Goal: Task Accomplishment & Management: Use online tool/utility

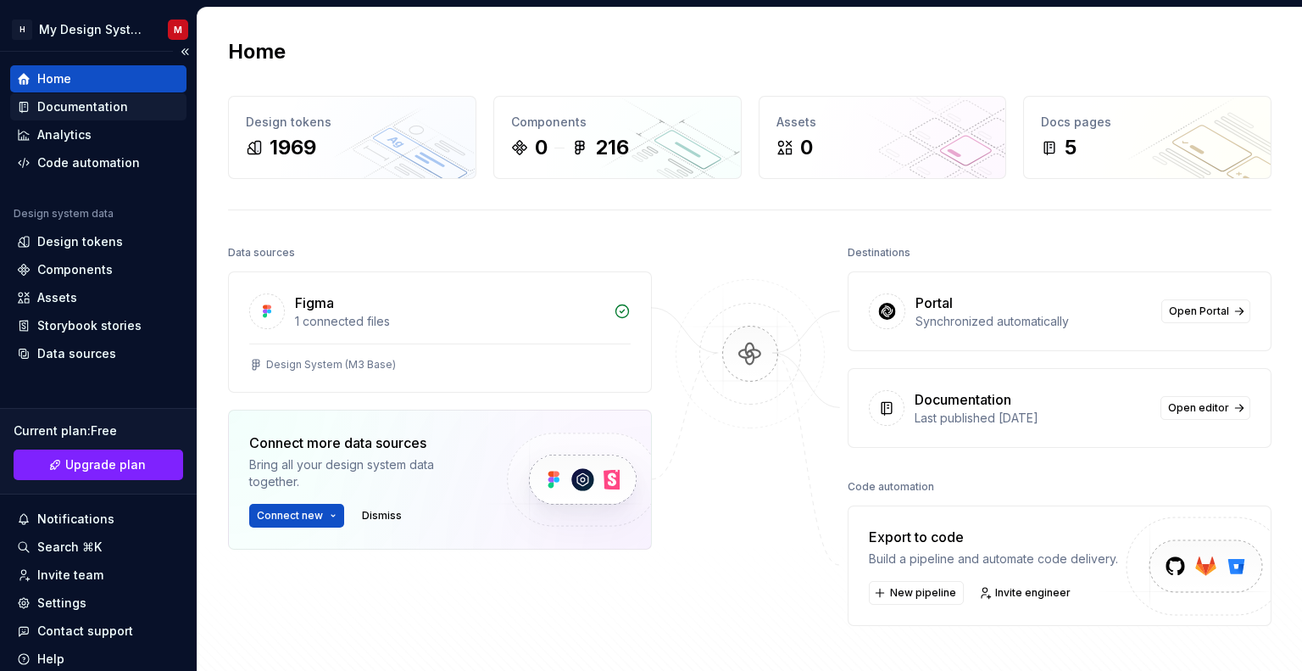
click at [71, 110] on div "Documentation" at bounding box center [82, 106] width 91 height 17
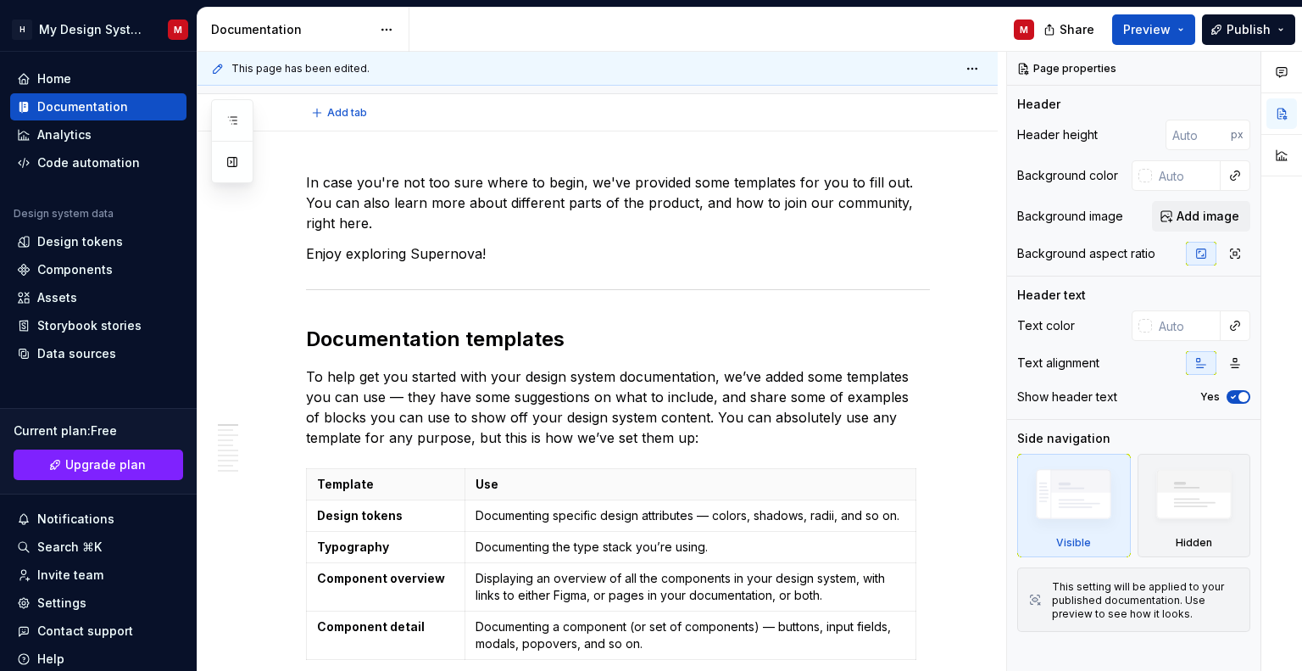
type textarea "*"
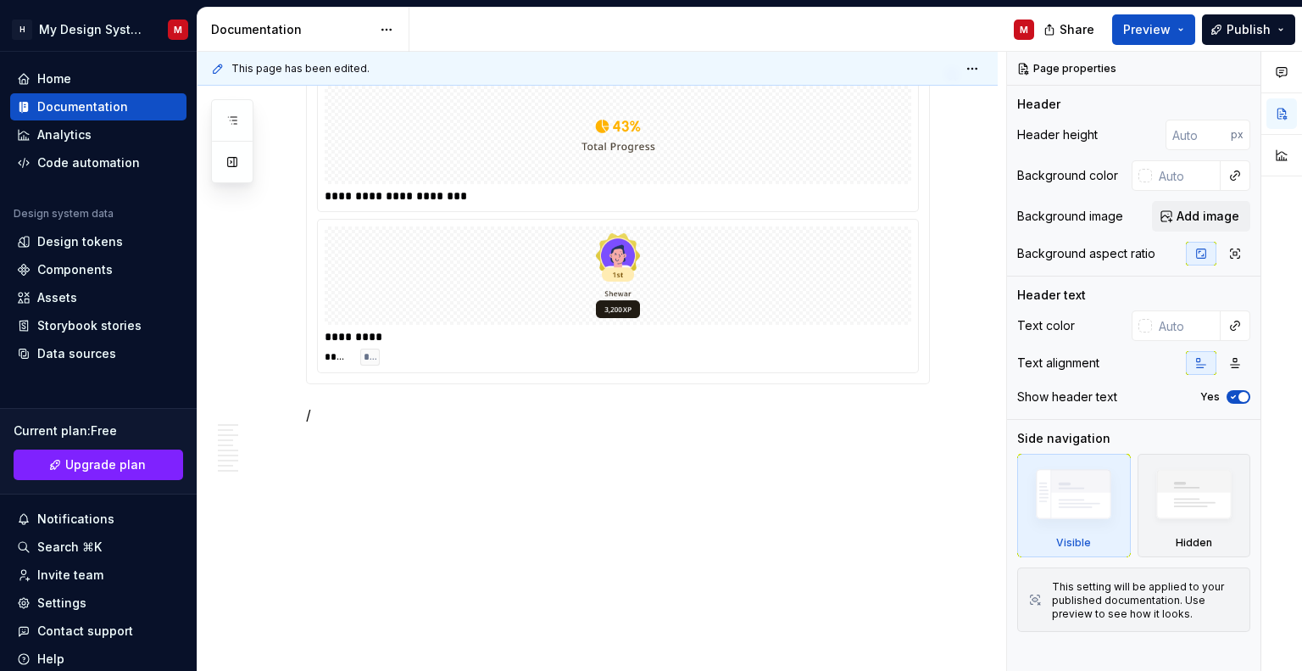
scroll to position [1979, 0]
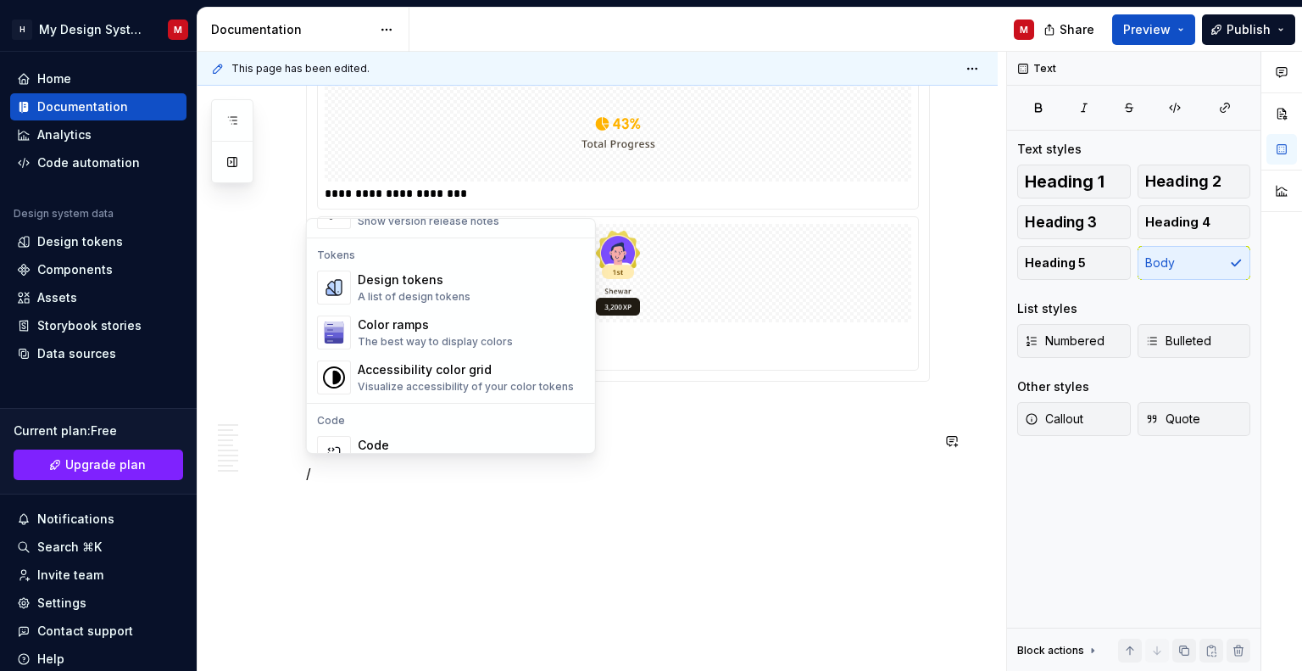
scroll to position [1178, 0]
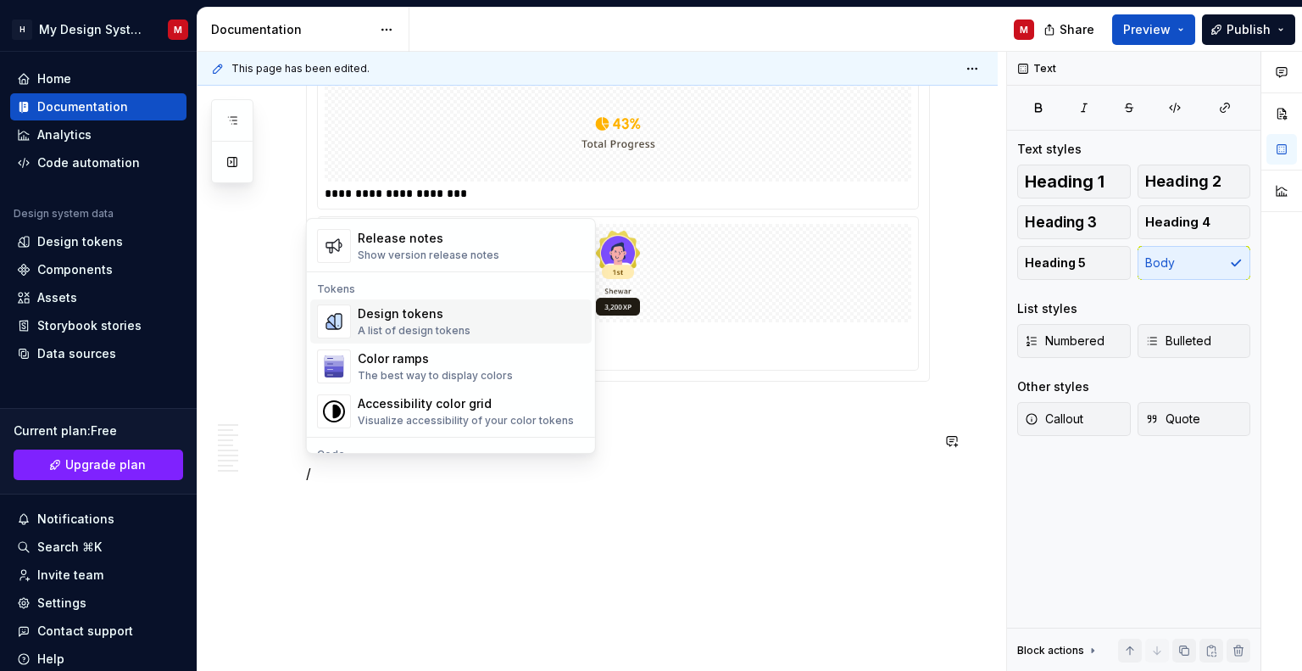
click at [410, 326] on div "A list of design tokens" at bounding box center [414, 331] width 113 height 14
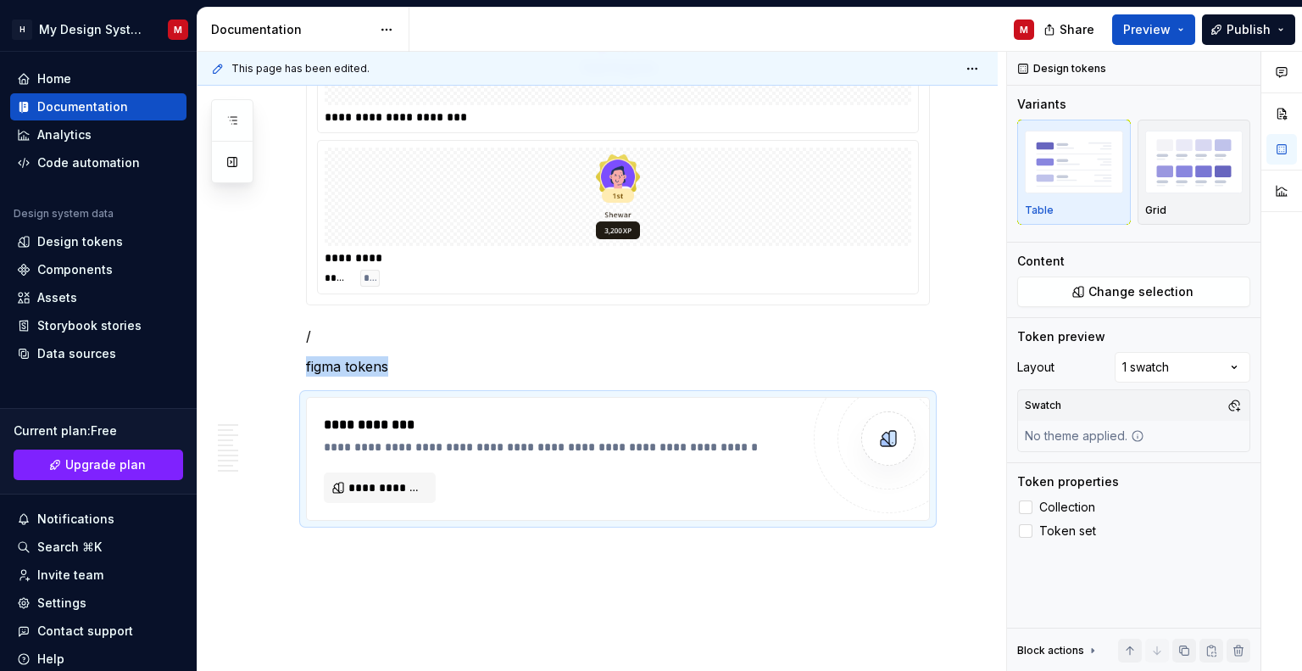
scroll to position [2064, 0]
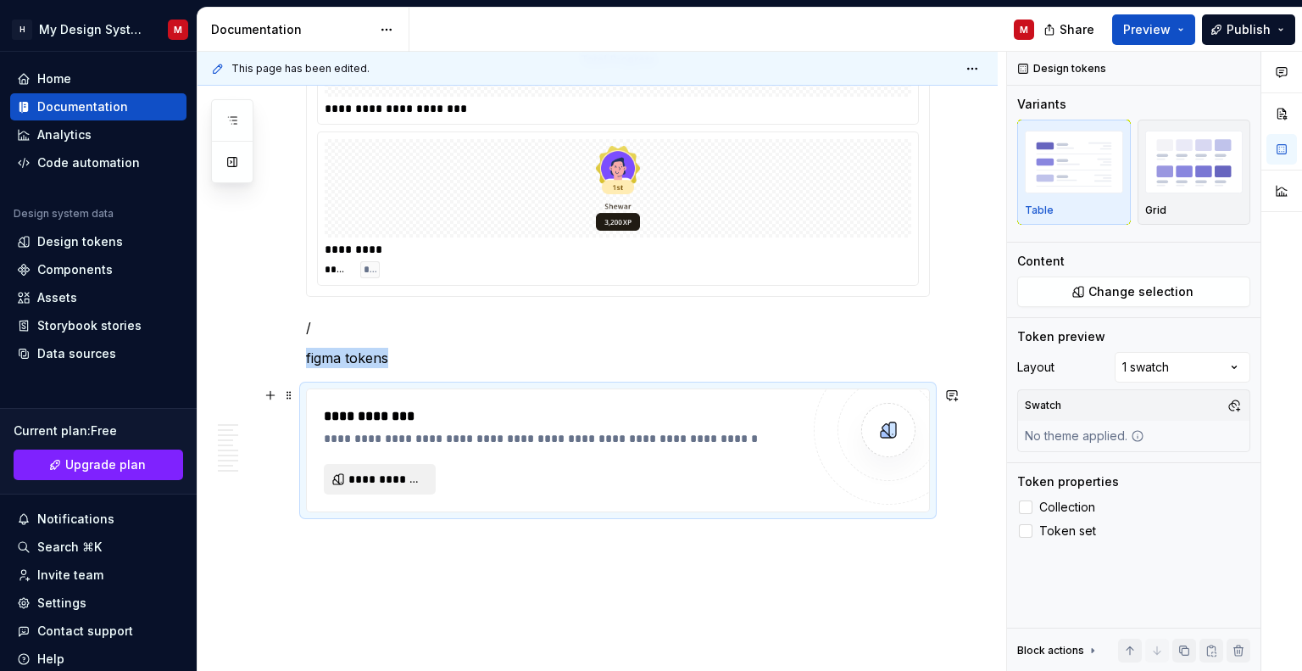
click at [376, 477] on span "**********" at bounding box center [387, 479] width 76 height 17
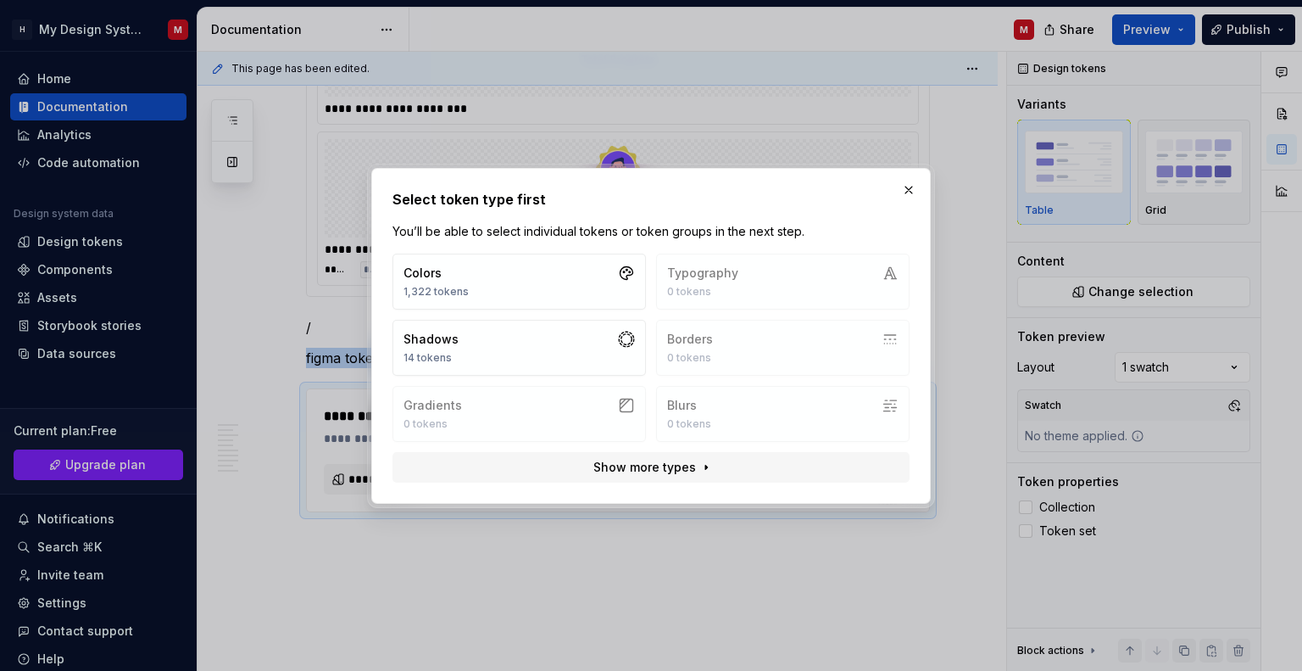
type textarea "*"
click at [906, 192] on button "button" at bounding box center [909, 190] width 24 height 24
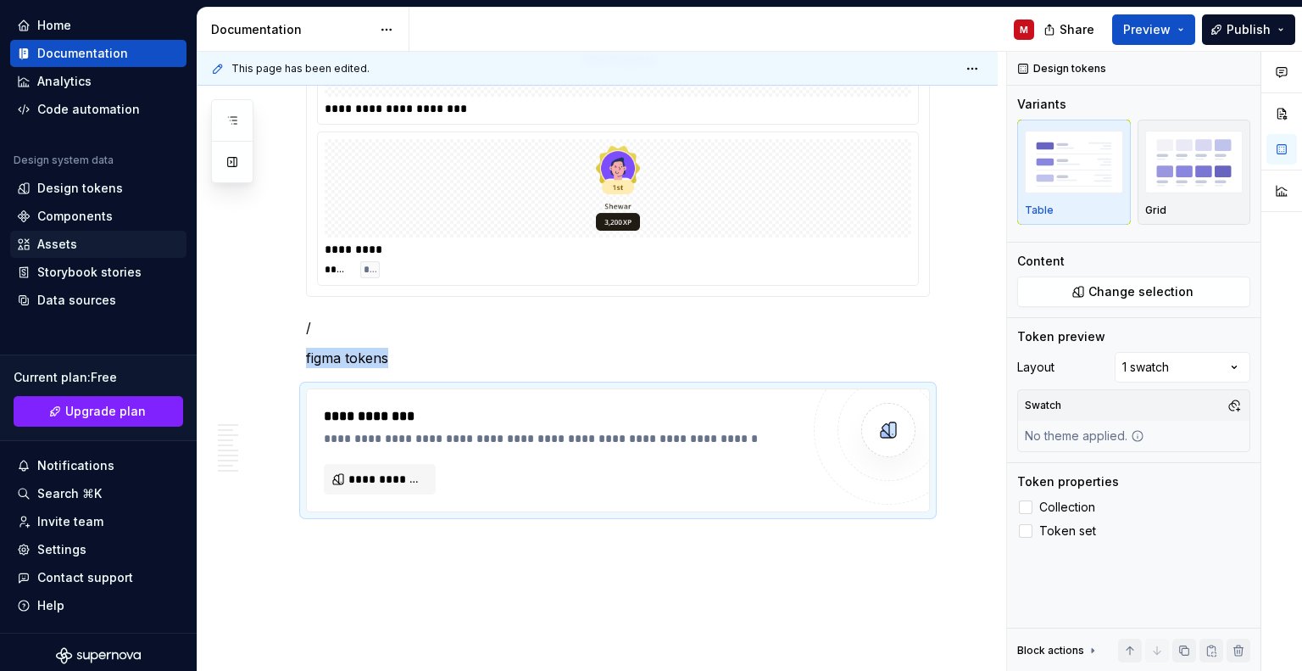
scroll to position [59, 0]
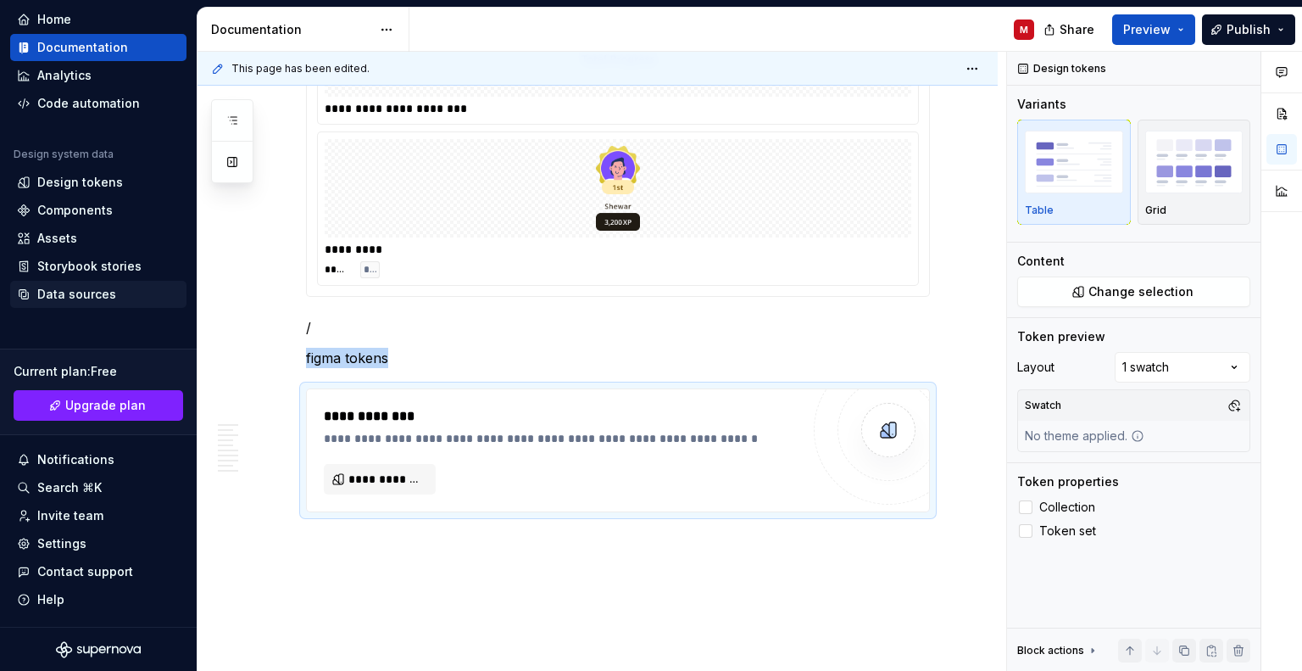
click at [118, 294] on div "Data sources" at bounding box center [98, 294] width 163 height 17
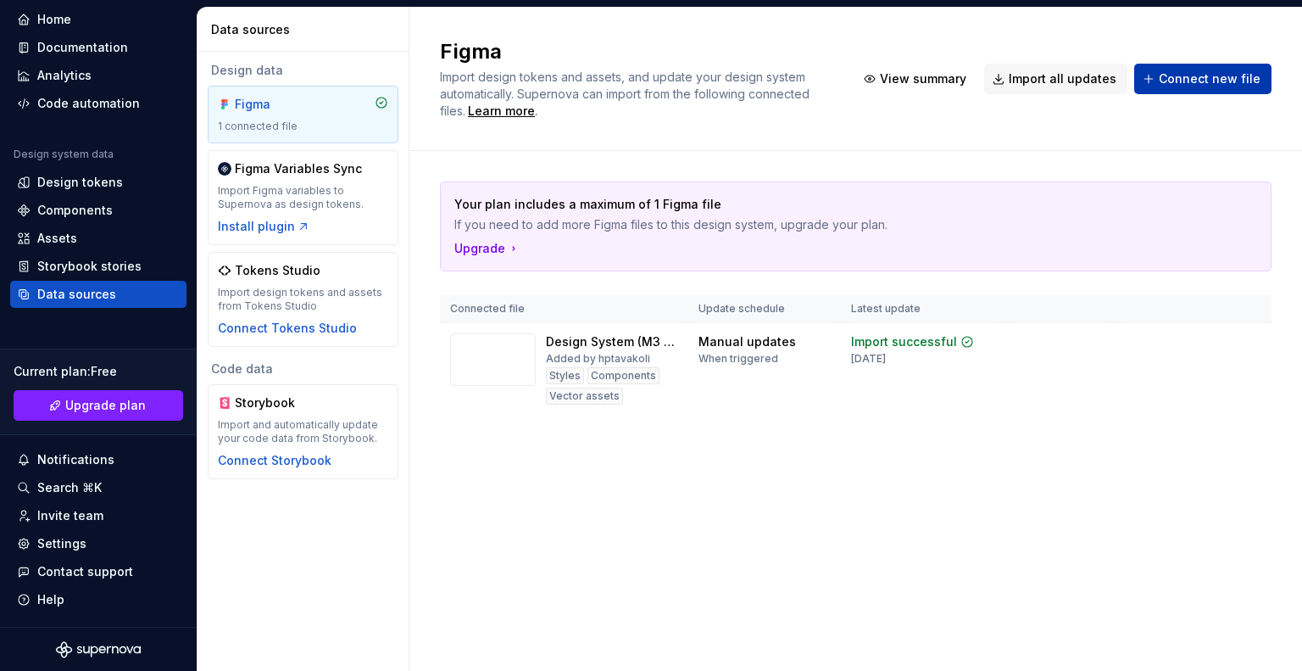
click at [1167, 71] on span "Connect new file" at bounding box center [1210, 78] width 102 height 17
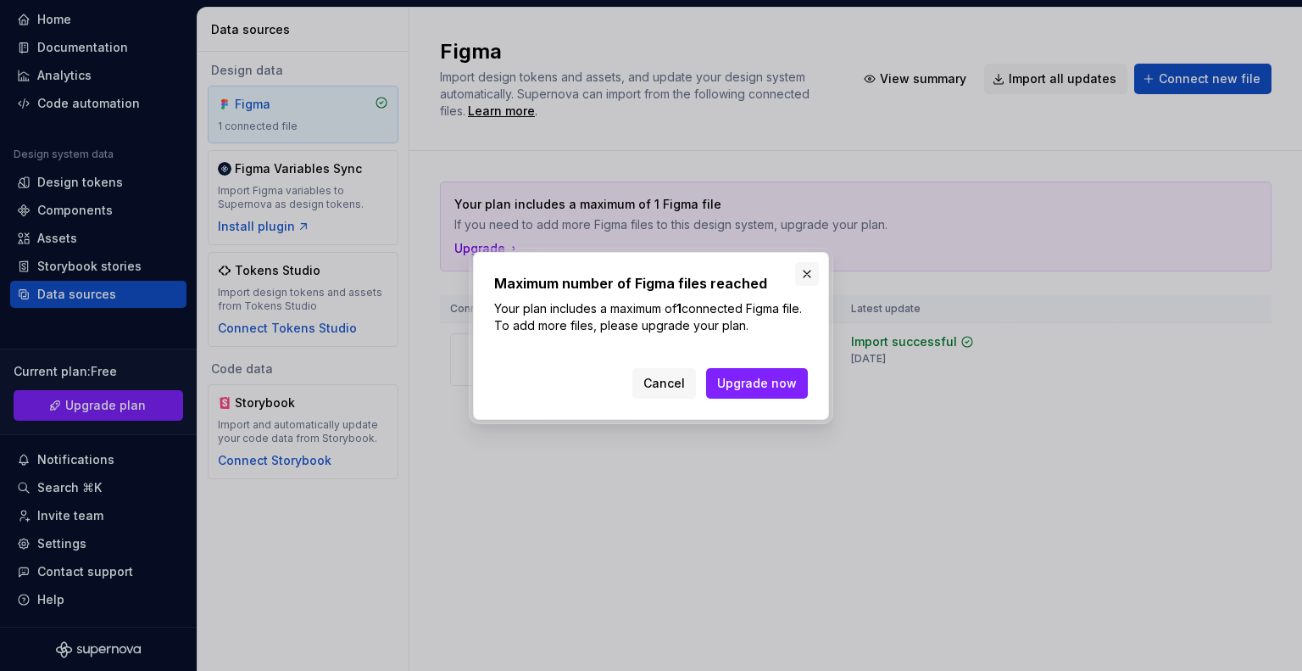
click at [804, 276] on button "button" at bounding box center [807, 274] width 24 height 24
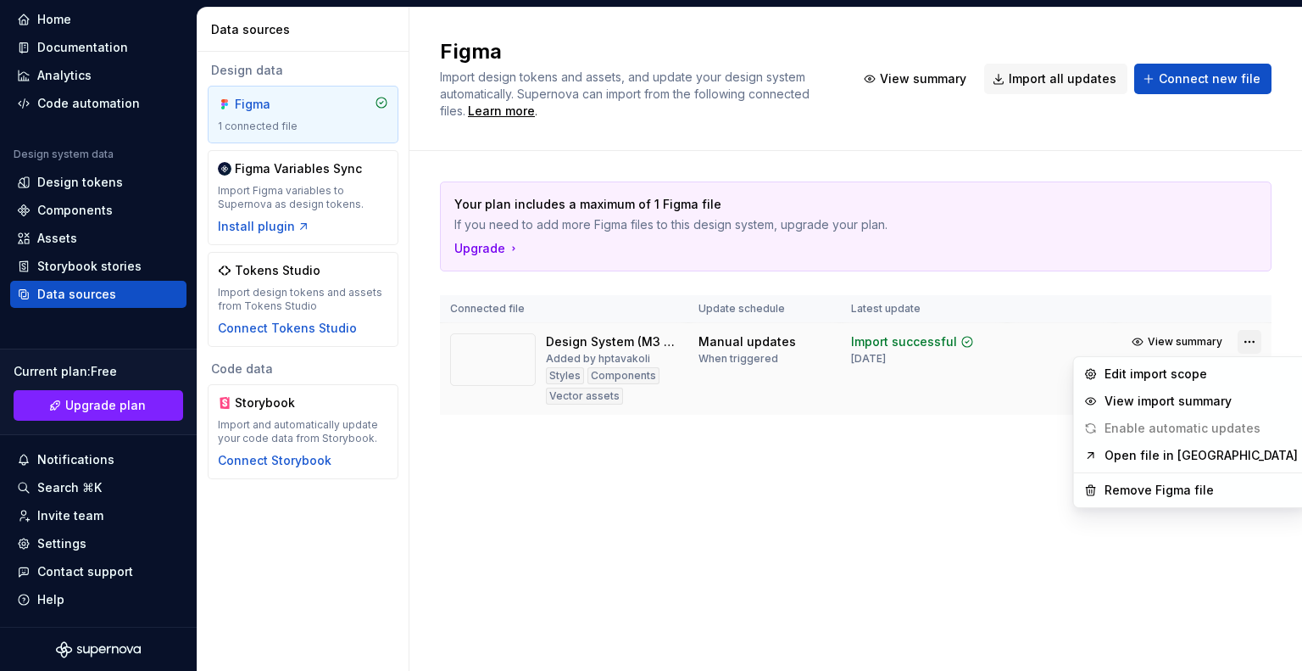
click at [1251, 342] on html "H My Design System M Home Documentation Analytics Code automation Design system…" at bounding box center [651, 335] width 1302 height 671
click at [1198, 494] on div "Remove Figma file" at bounding box center [1201, 490] width 193 height 17
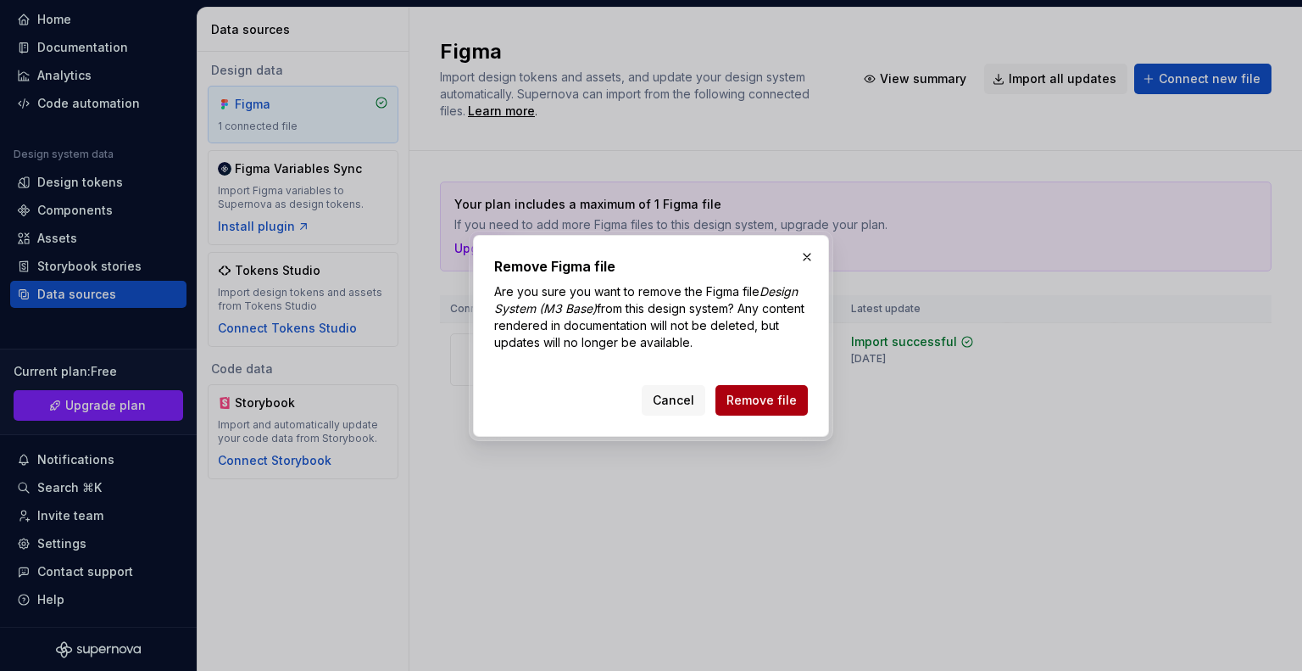
click at [772, 393] on span "Remove file" at bounding box center [762, 400] width 70 height 17
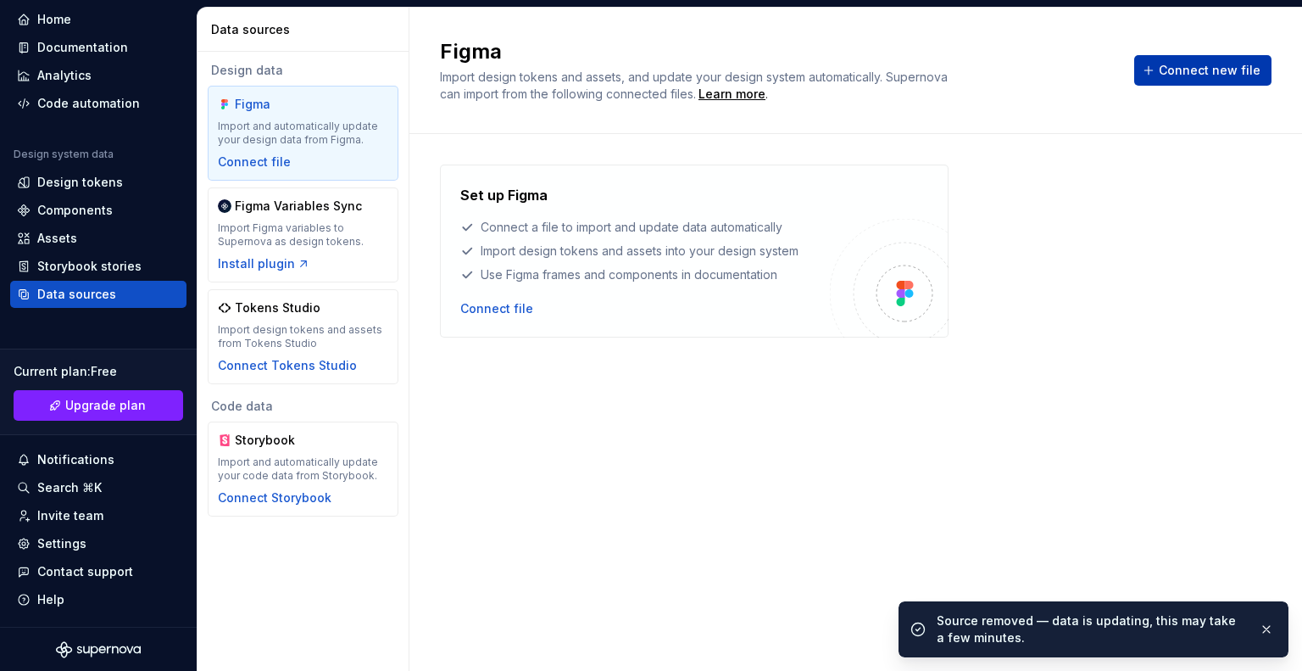
click at [1171, 62] on span "Connect new file" at bounding box center [1210, 70] width 102 height 17
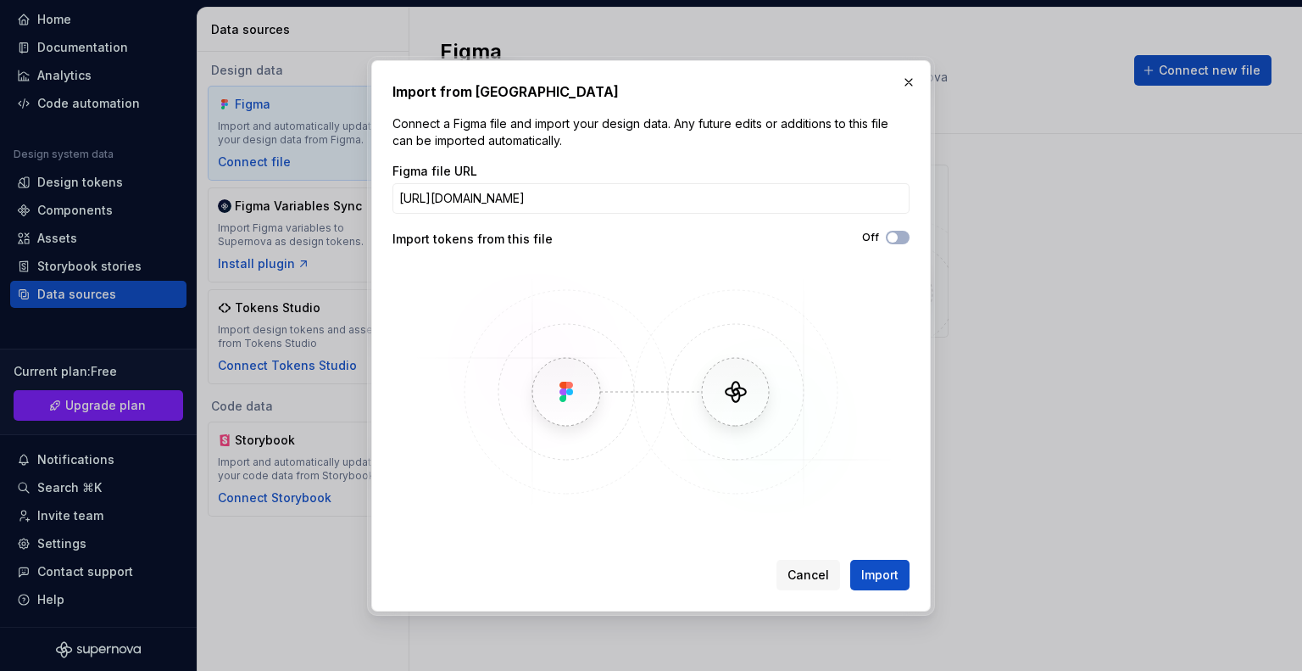
scroll to position [0, 276]
type input "[URL][DOMAIN_NAME]"
click at [902, 240] on button "Off" at bounding box center [898, 238] width 24 height 14
click at [873, 571] on span "Import" at bounding box center [880, 574] width 37 height 17
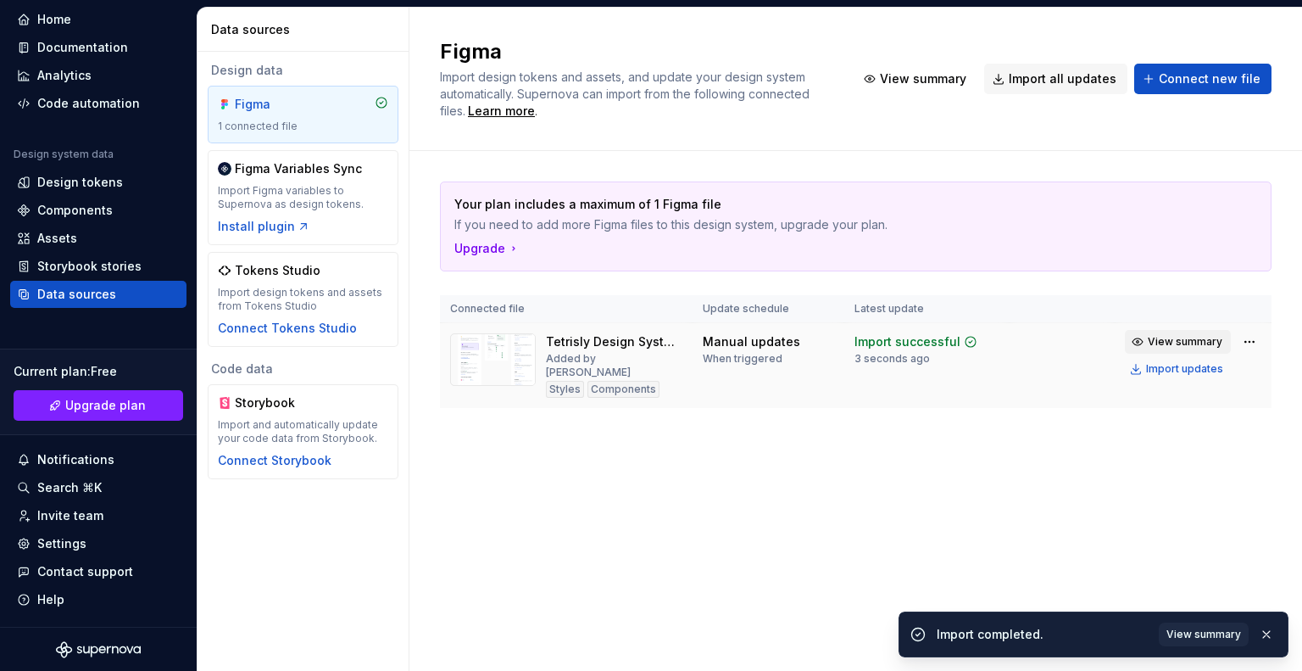
click at [1184, 343] on span "View summary" at bounding box center [1185, 342] width 75 height 14
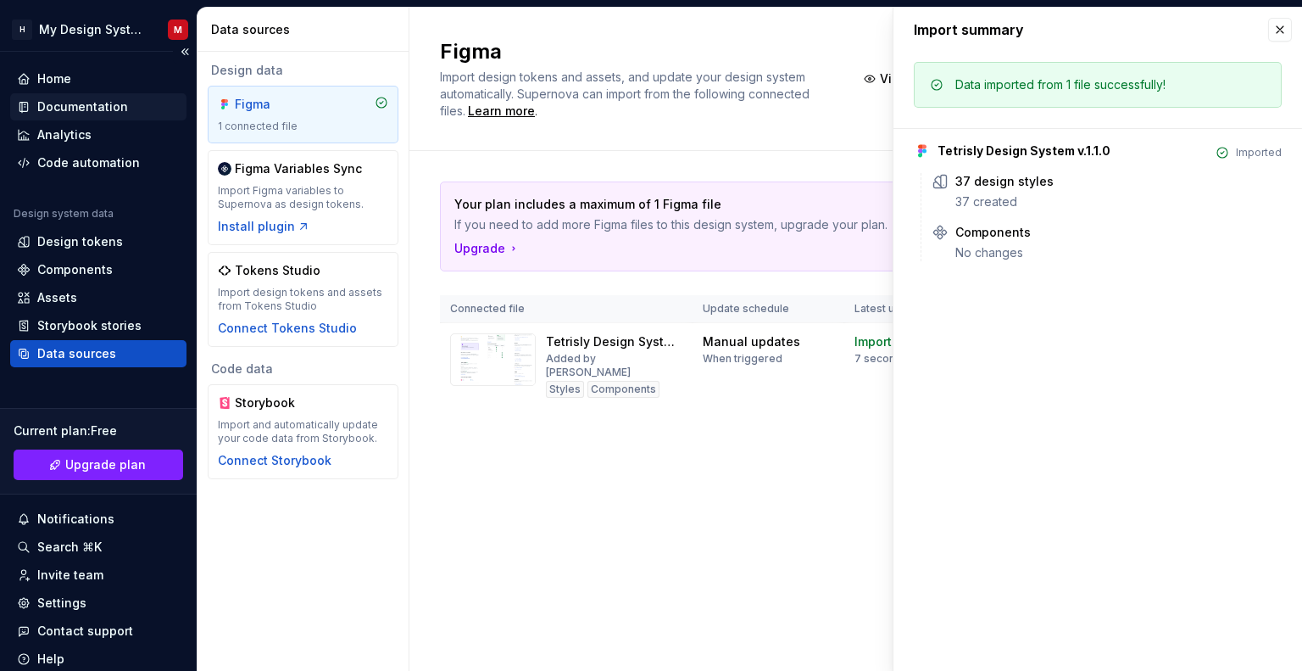
click at [80, 105] on div "Documentation" at bounding box center [82, 106] width 91 height 17
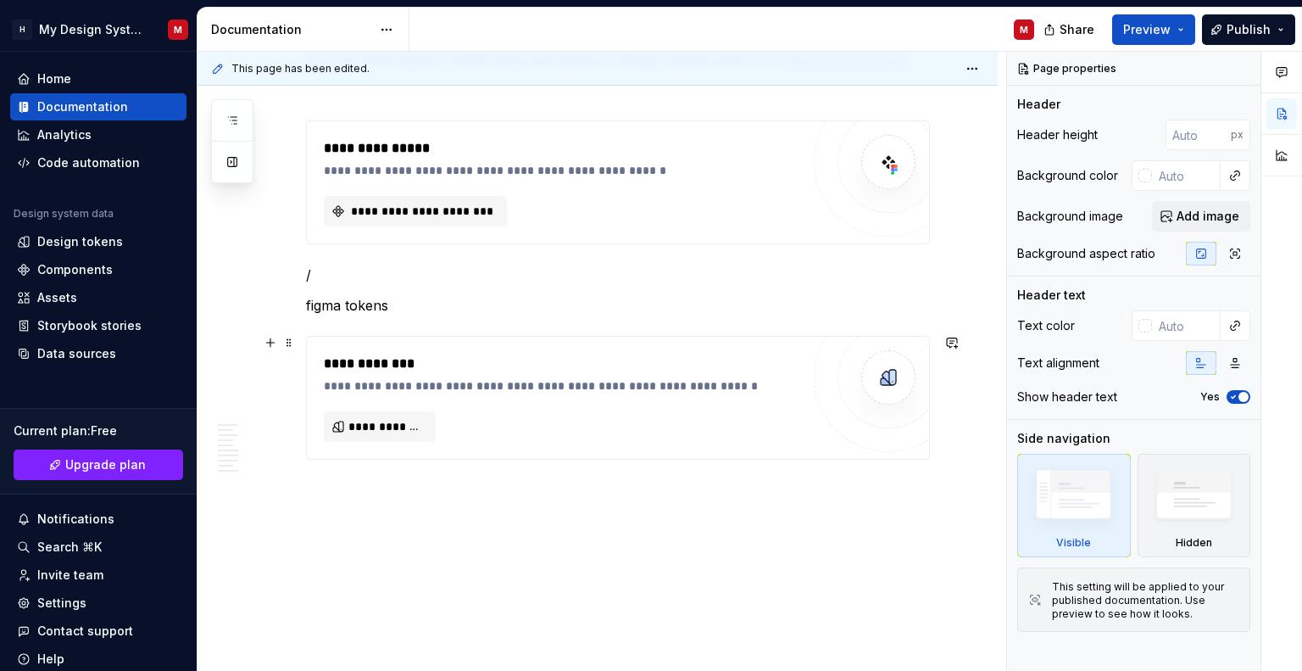
scroll to position [1930, 0]
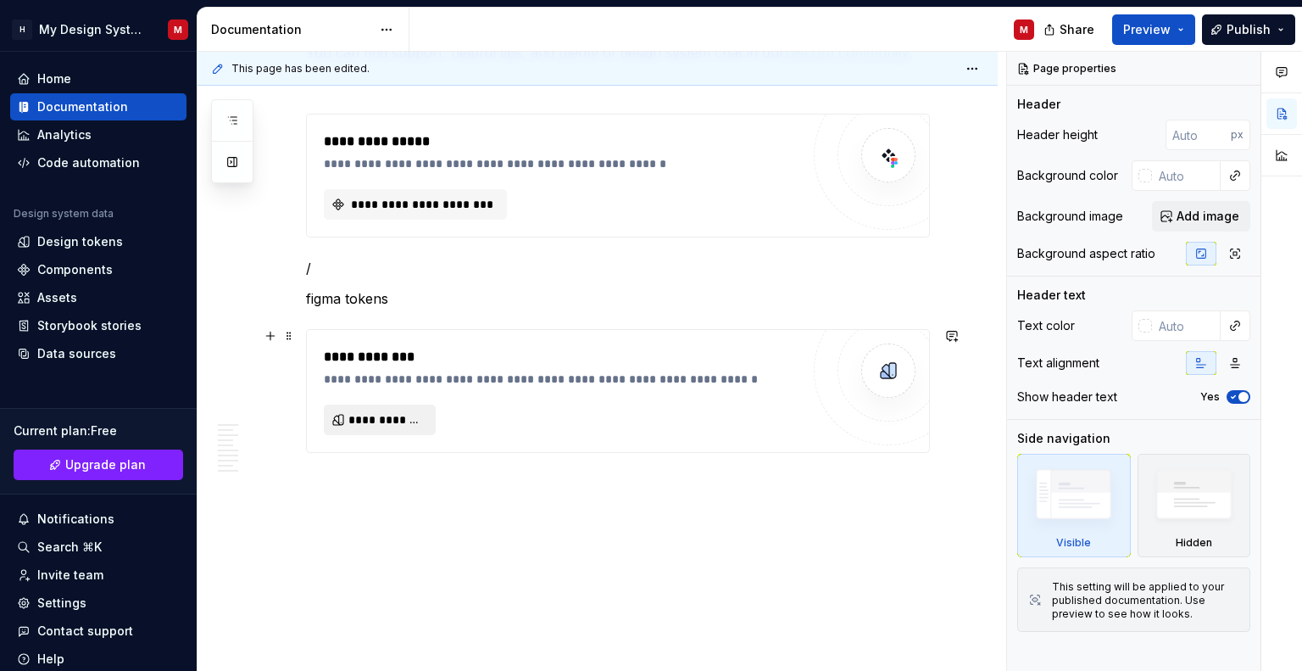
click at [390, 416] on span "**********" at bounding box center [387, 419] width 76 height 17
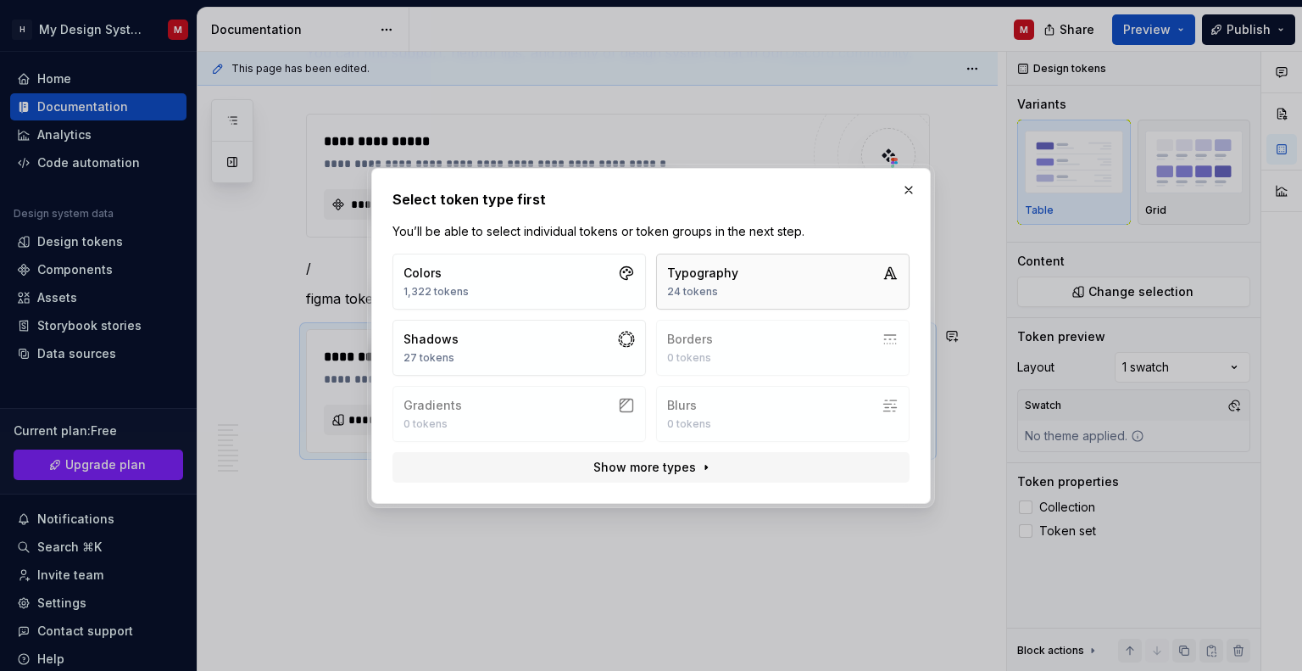
click at [742, 271] on button "Typography 24 tokens" at bounding box center [783, 282] width 254 height 56
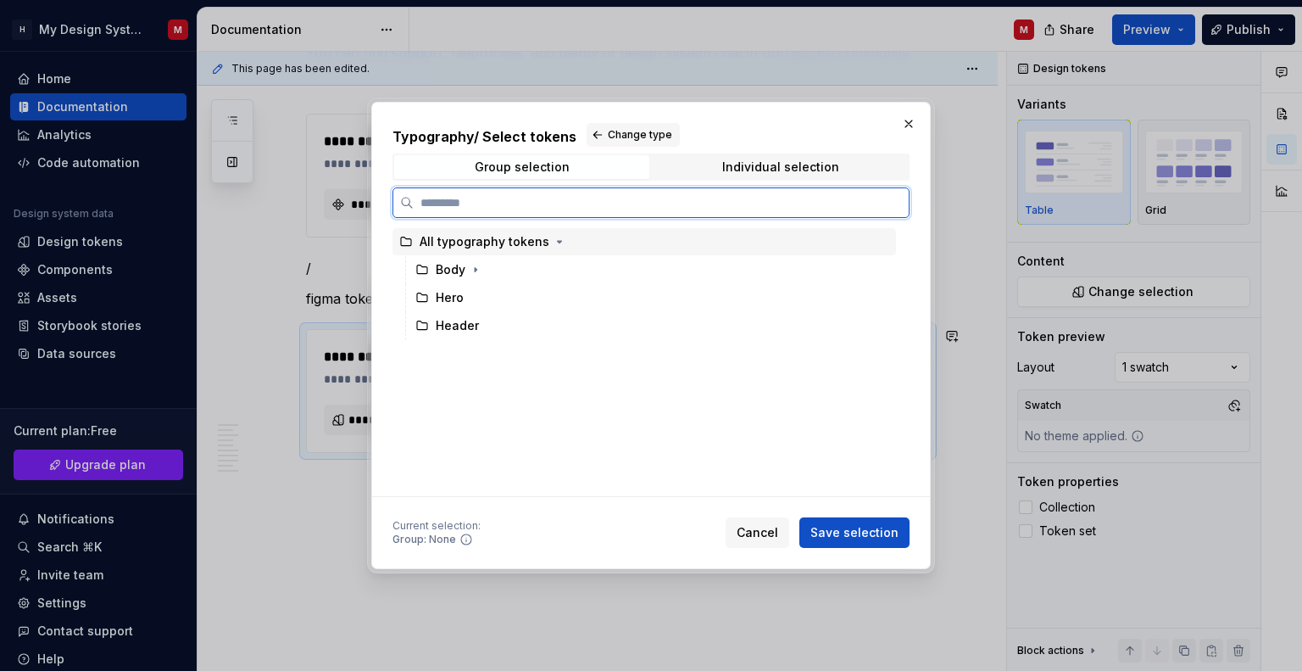
click at [488, 240] on div "All typography tokens" at bounding box center [485, 241] width 130 height 17
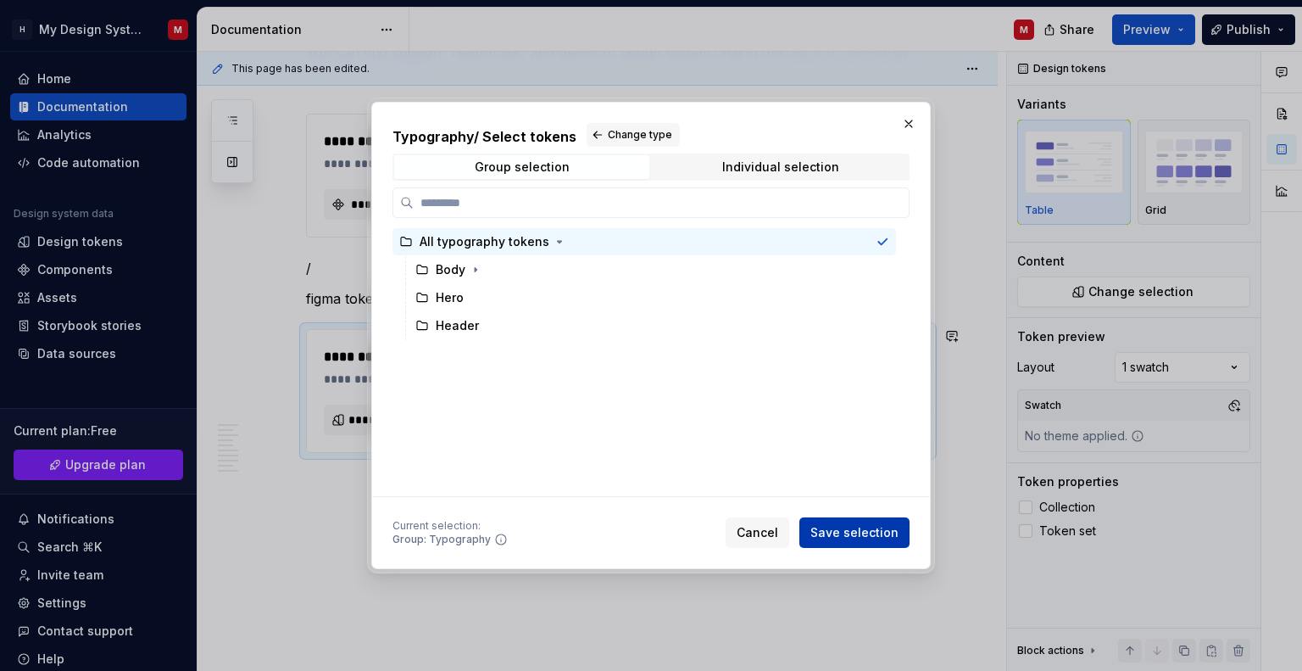
click at [853, 542] on button "Save selection" at bounding box center [855, 532] width 110 height 31
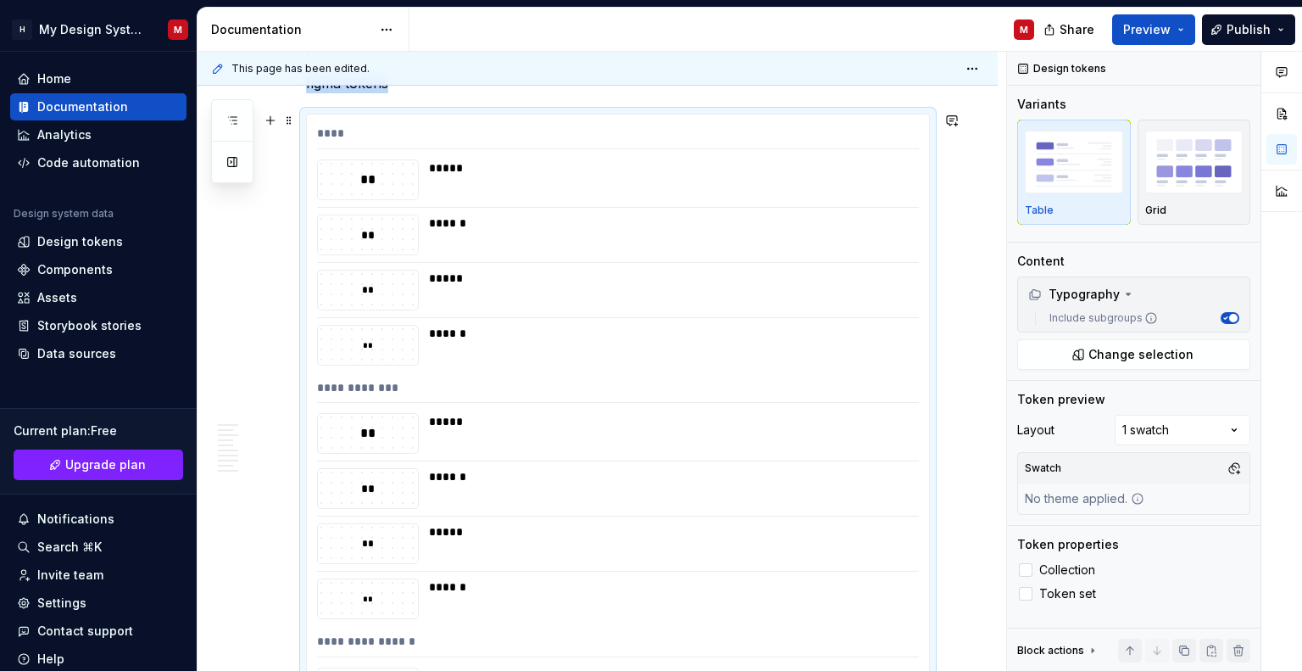
scroll to position [2154, 0]
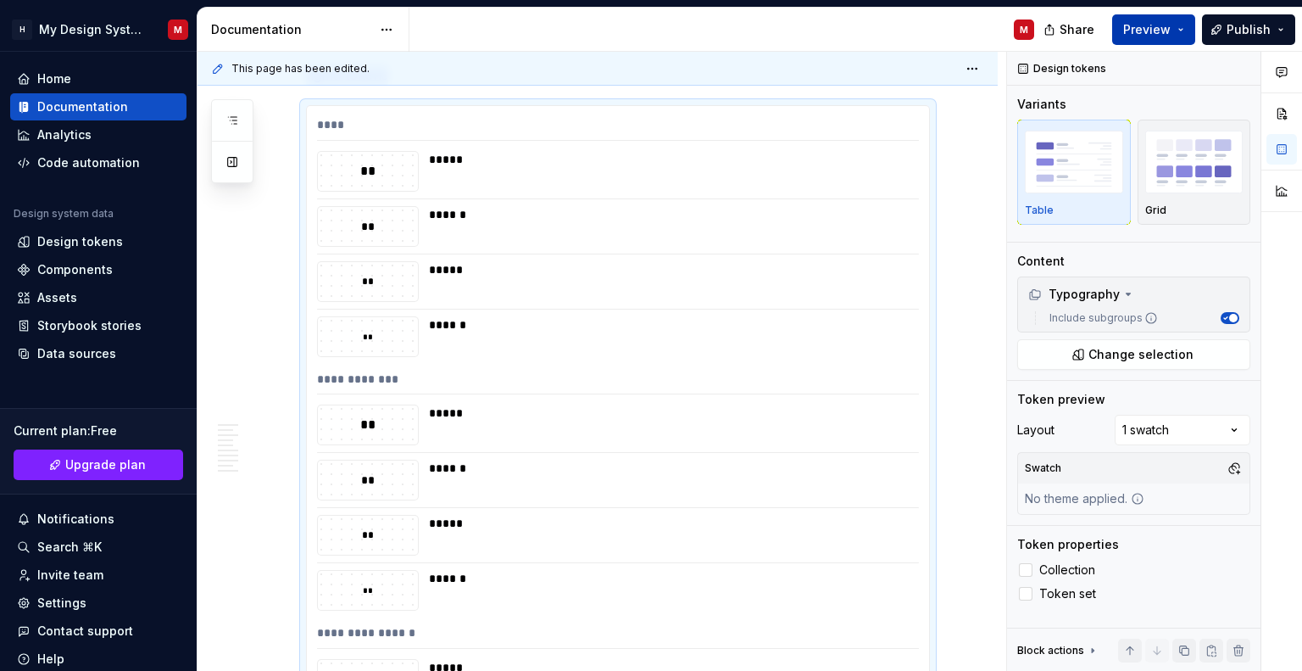
click at [1152, 23] on span "Preview" at bounding box center [1147, 29] width 47 height 17
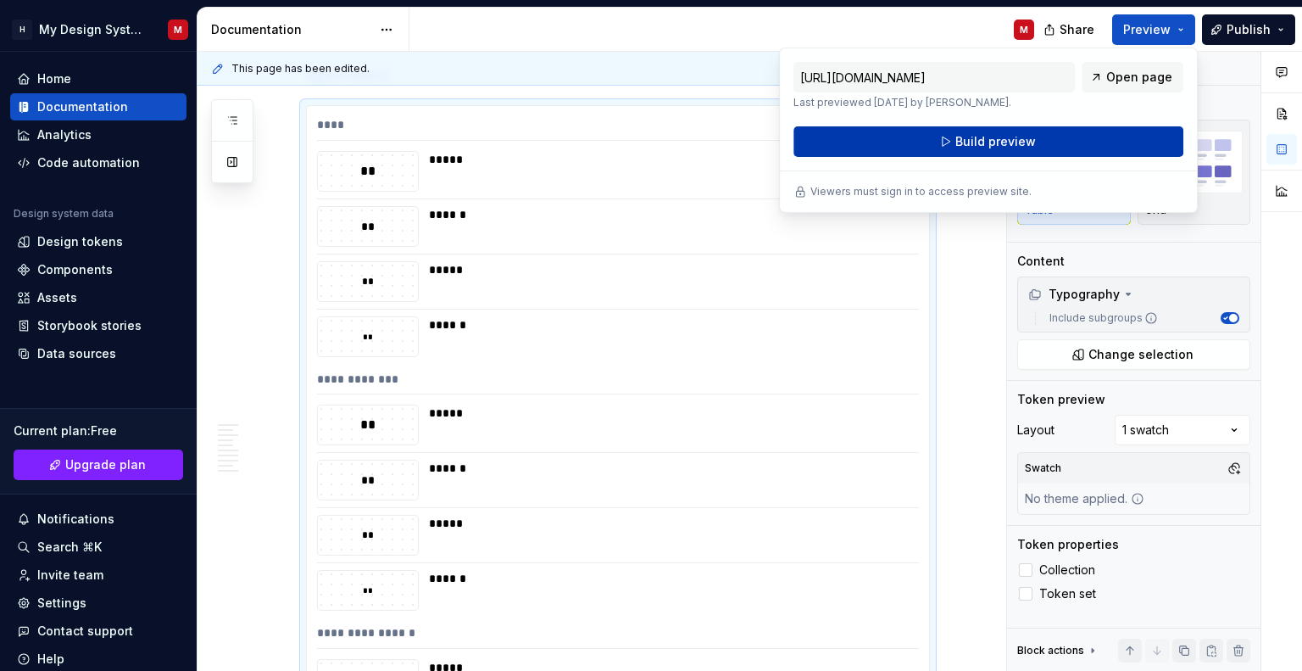
click at [1007, 142] on span "Build preview" at bounding box center [996, 141] width 81 height 17
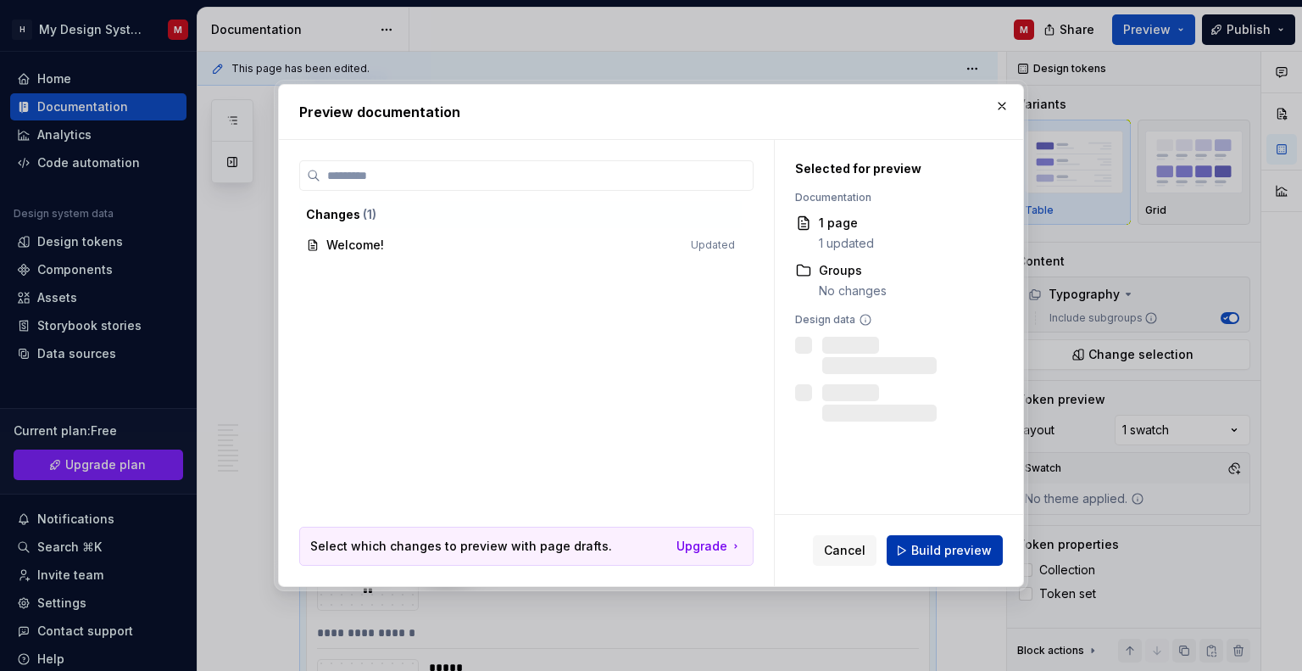
click at [963, 550] on span "Build preview" at bounding box center [952, 550] width 81 height 17
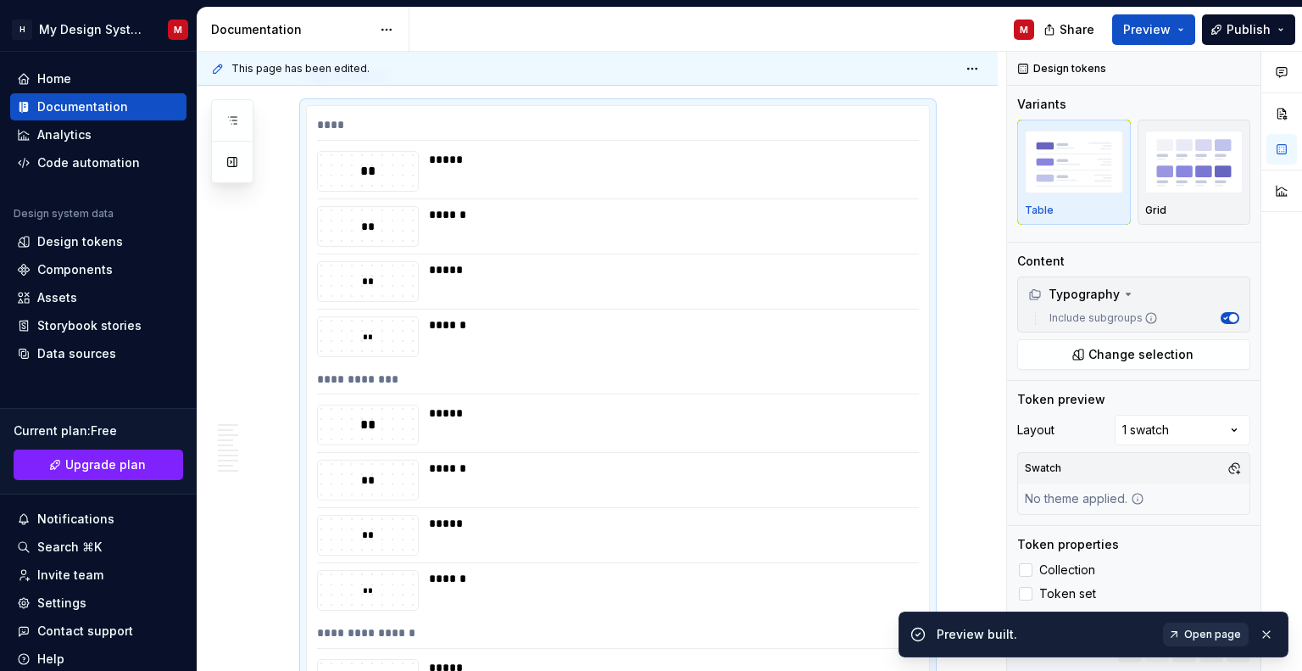
click at [1213, 639] on span "Open page" at bounding box center [1213, 634] width 57 height 14
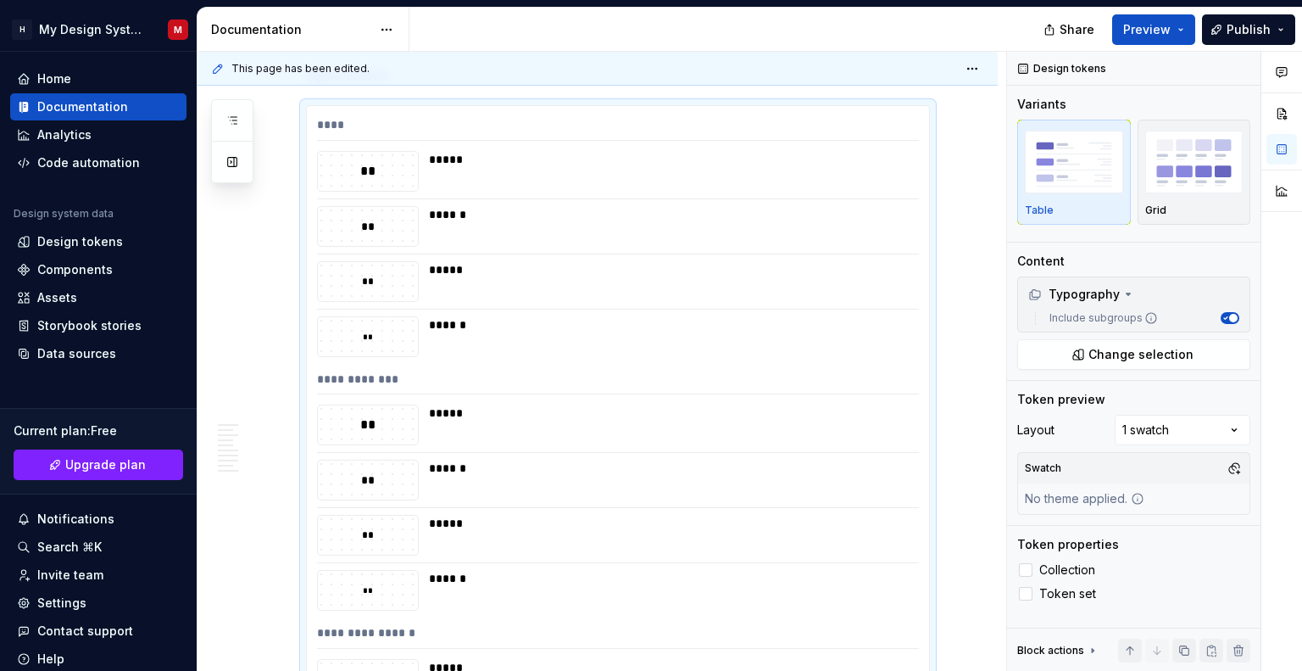
type textarea "*"
